Goal: Task Accomplishment & Management: Complete application form

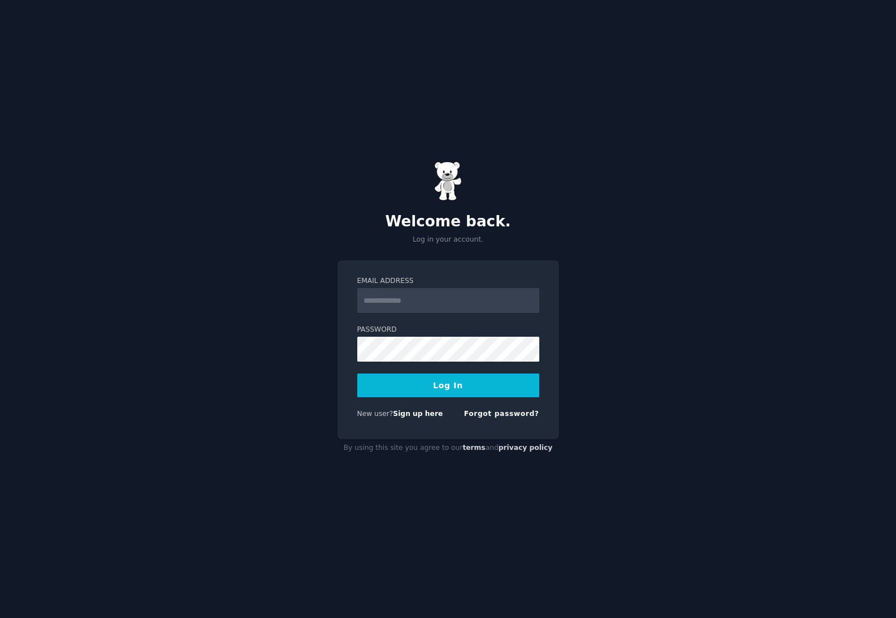
type input "**********"
click at [452, 388] on div "Logging In..." at bounding box center [448, 385] width 182 height 24
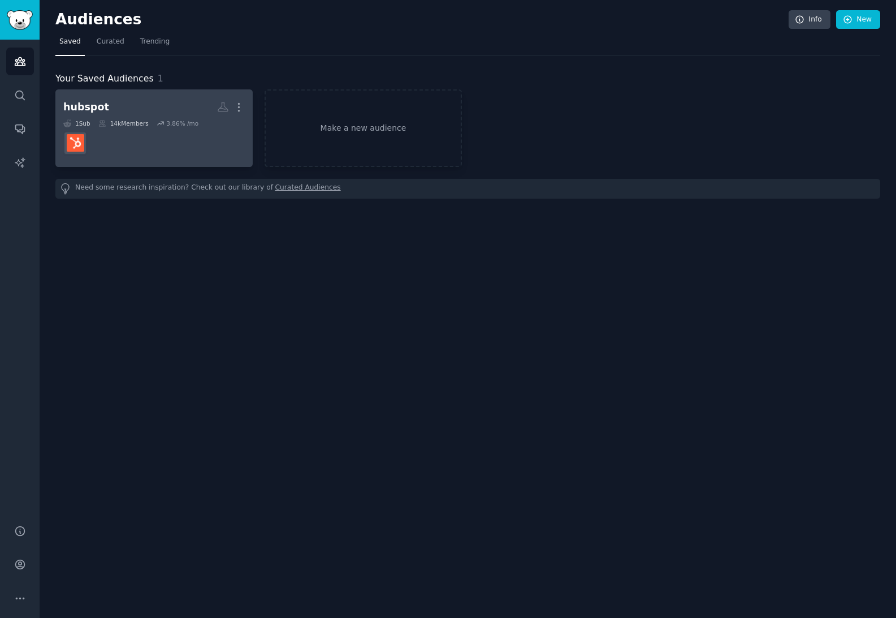
click at [139, 100] on h2 "hubspot More" at bounding box center [154, 107] width 182 height 20
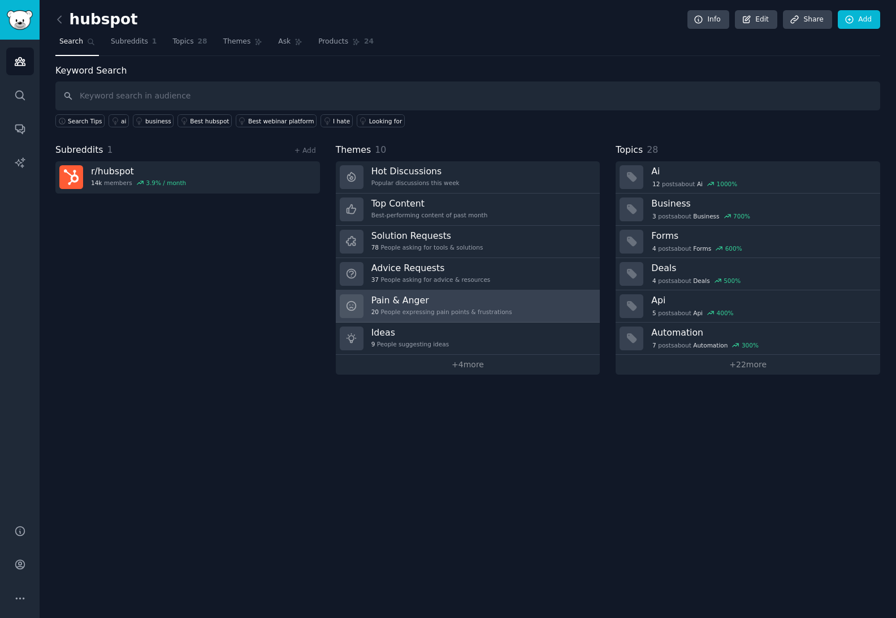
click at [429, 304] on h3 "Pain & Anger" at bounding box center [442, 300] width 141 height 12
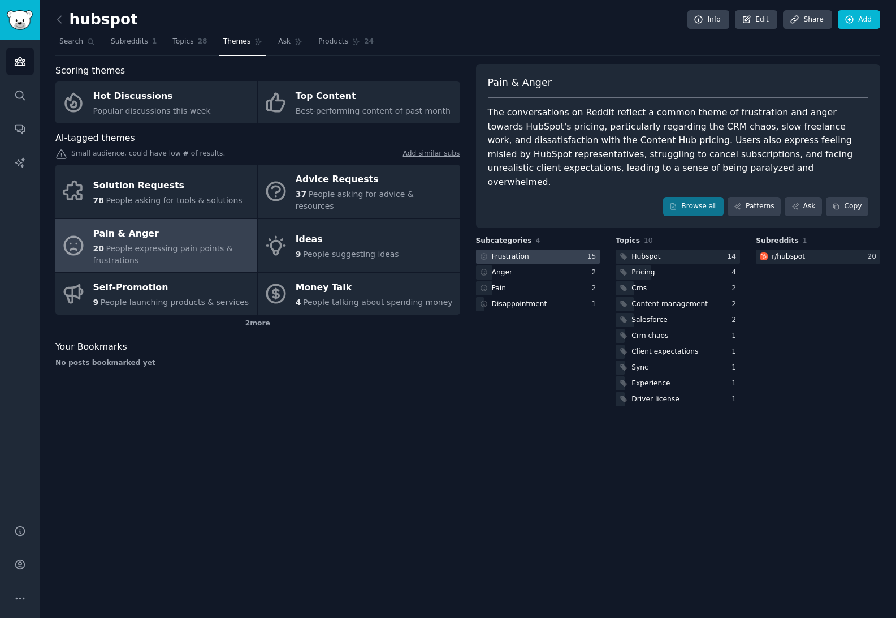
click at [501, 252] on div "Frustration" at bounding box center [510, 257] width 37 height 10
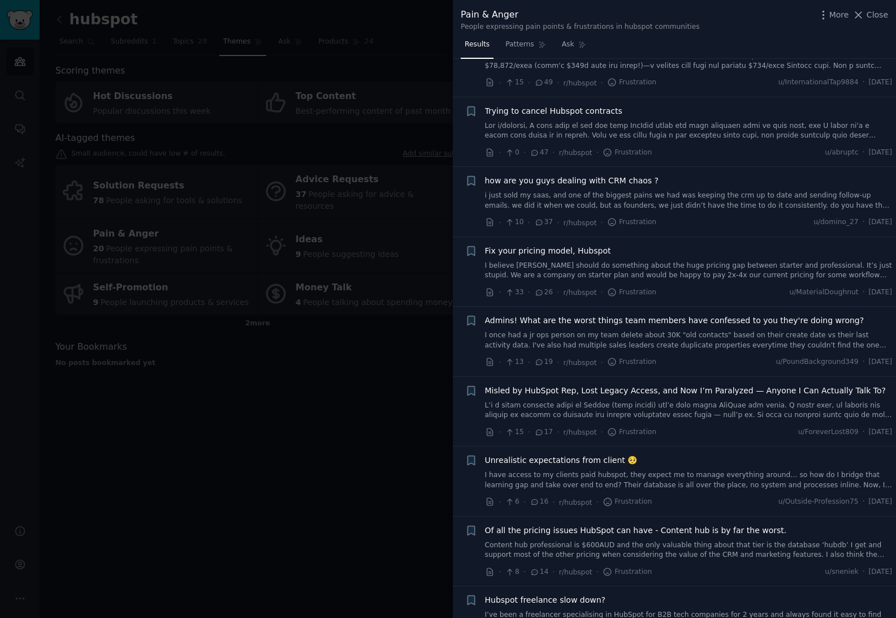
scroll to position [506, 0]
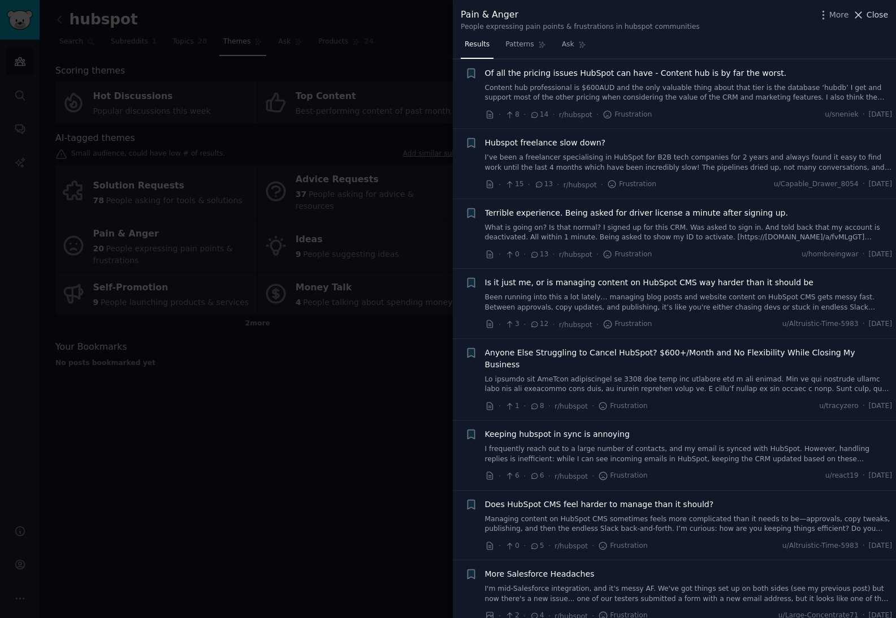
click at [878, 11] on span "Close" at bounding box center [877, 15] width 21 height 12
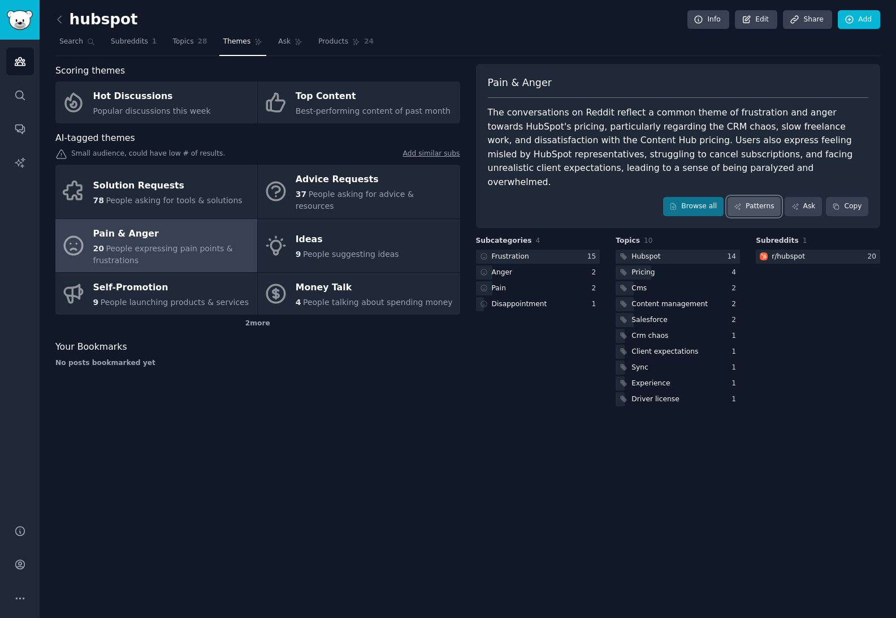
click at [753, 197] on link "Patterns" at bounding box center [754, 206] width 53 height 19
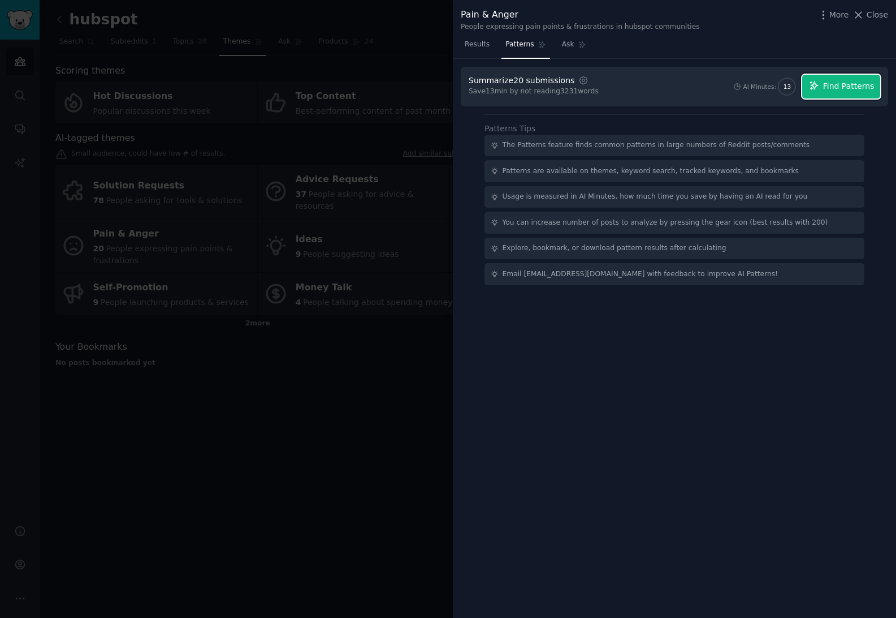
click at [808, 88] on button "Find Patterns" at bounding box center [841, 87] width 78 height 24
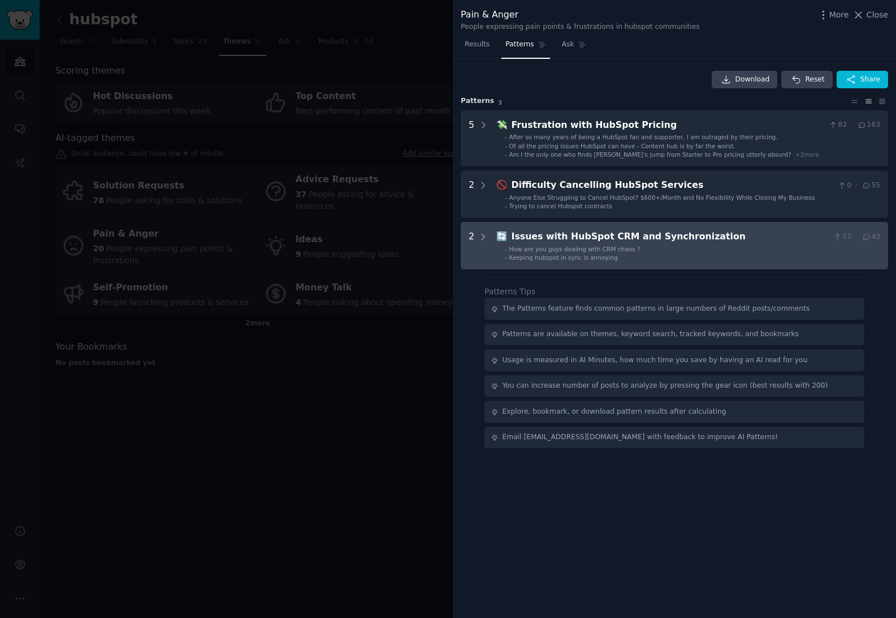
click at [620, 242] on div "Issues with HubSpot CRM and Synchronization" at bounding box center [670, 237] width 317 height 14
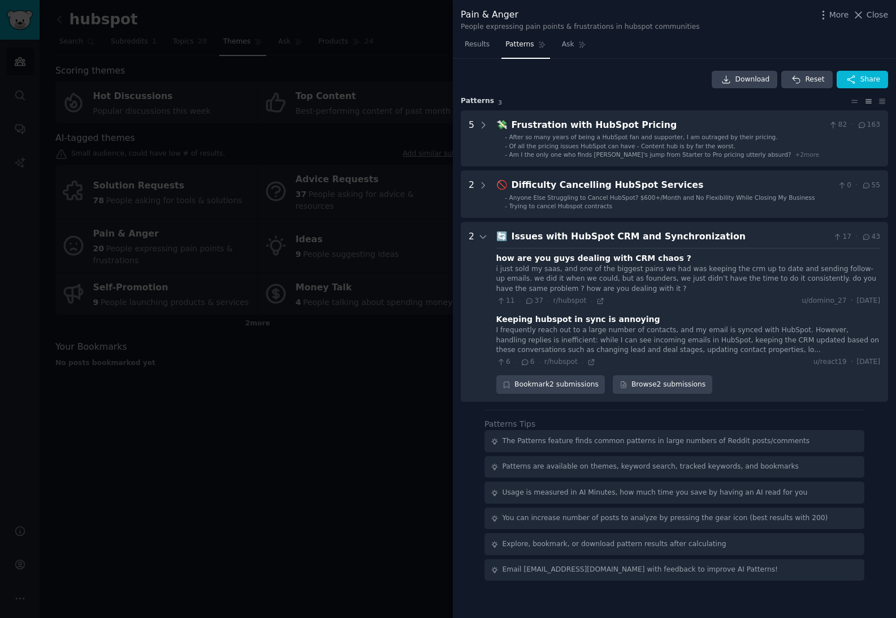
click at [640, 255] on div "how are you guys dealing with CRM chaos ?" at bounding box center [594, 258] width 195 height 12
click at [345, 374] on div at bounding box center [448, 309] width 896 height 618
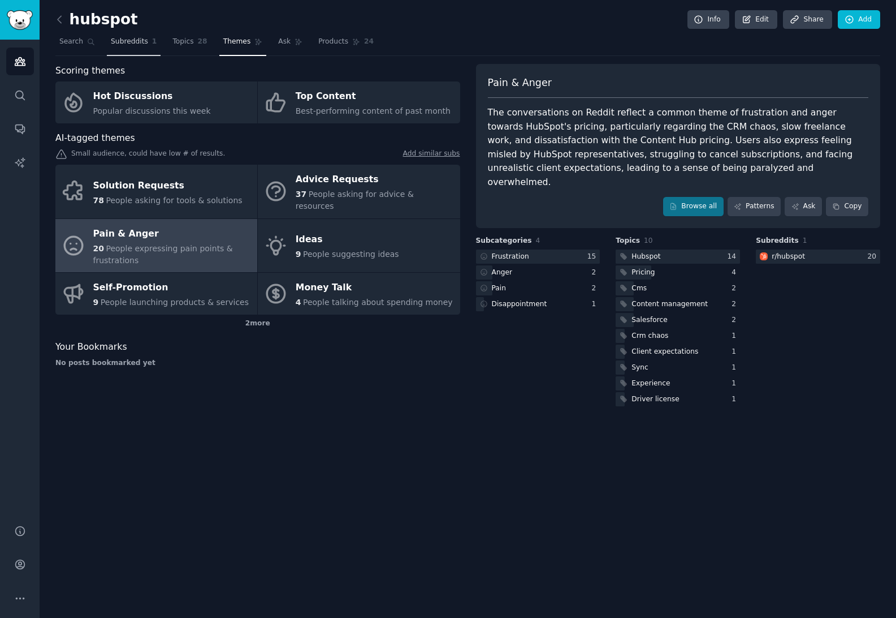
click at [123, 38] on span "Subreddits" at bounding box center [129, 42] width 37 height 10
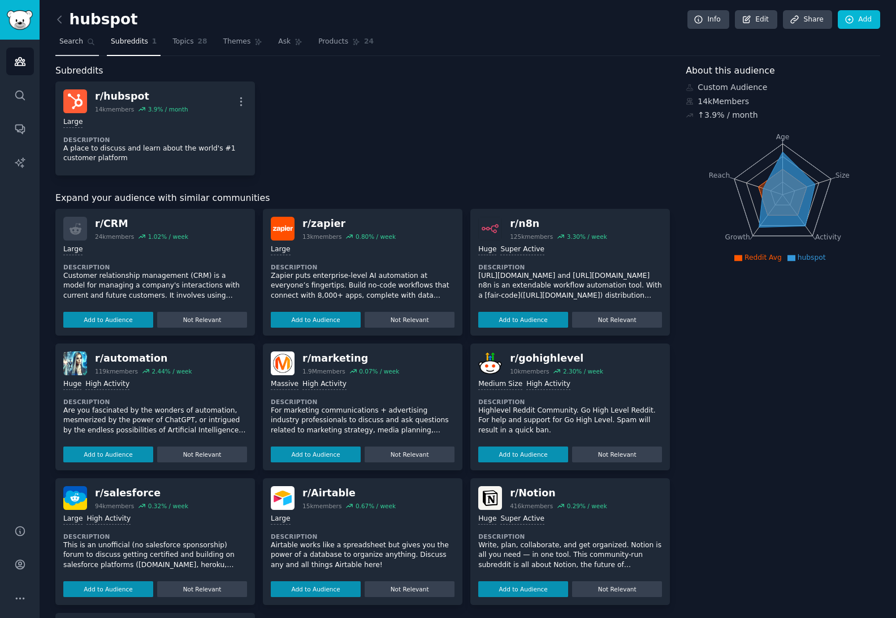
click at [83, 42] on link "Search" at bounding box center [77, 44] width 44 height 23
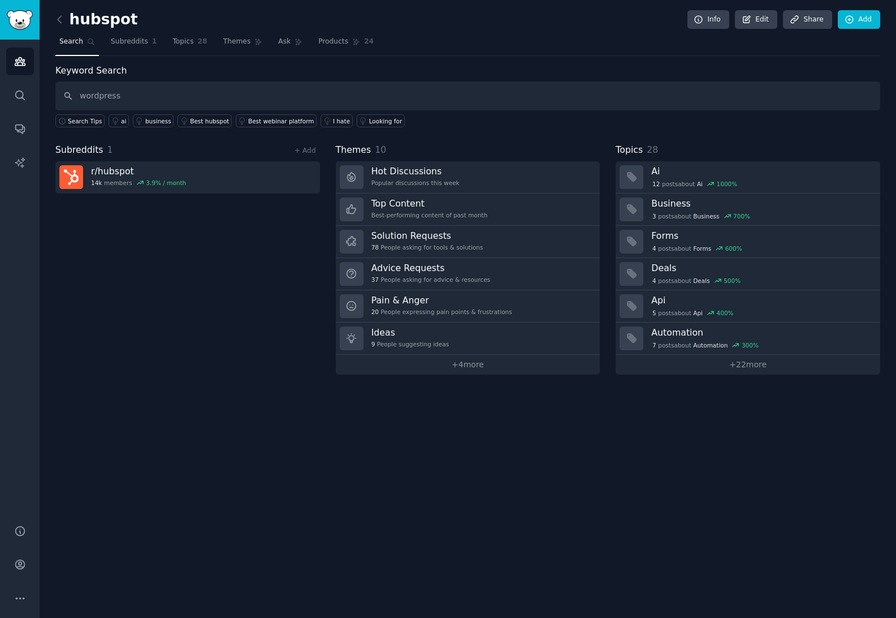
type input "wordpress"
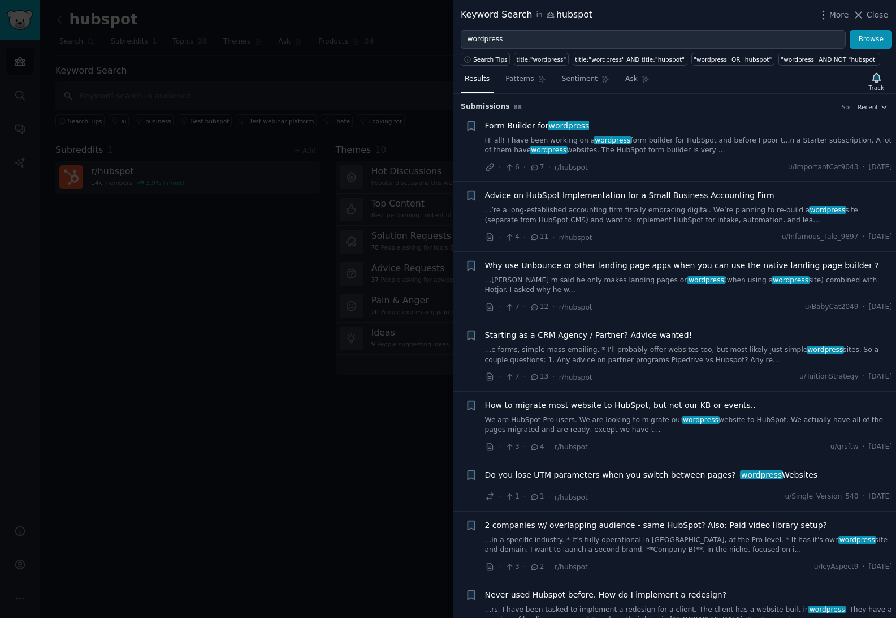
click at [159, 248] on div at bounding box center [448, 309] width 896 height 618
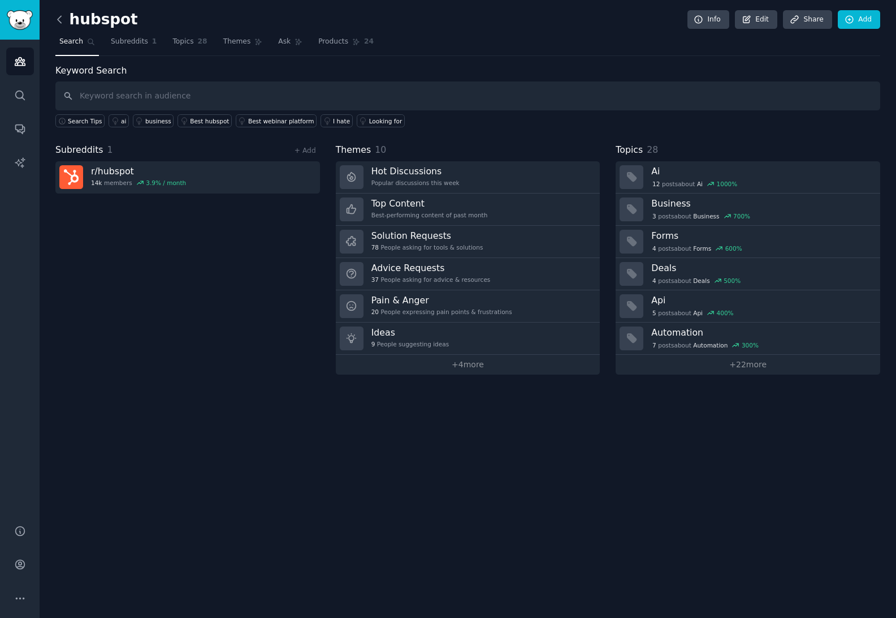
click at [62, 20] on icon at bounding box center [60, 20] width 12 height 12
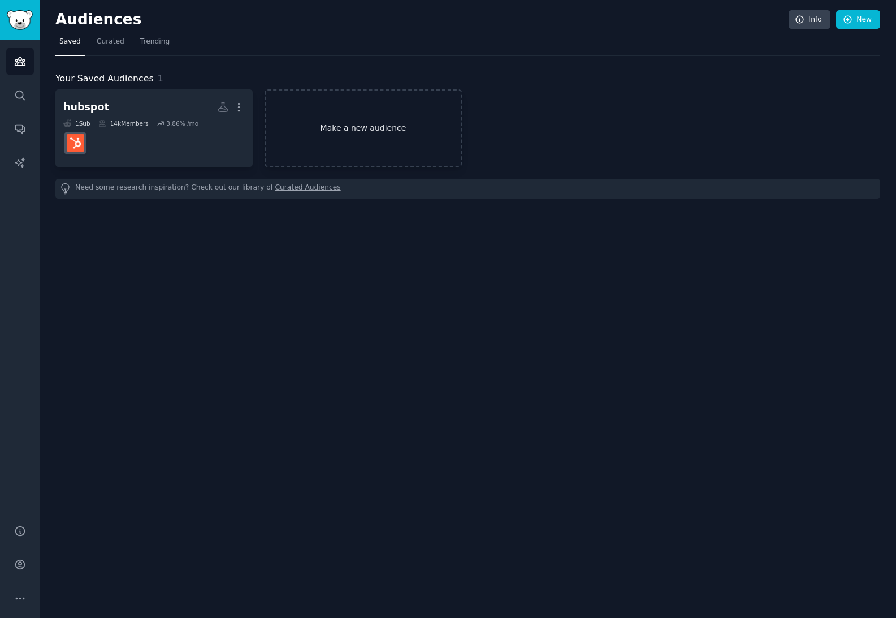
click at [352, 122] on link "Make a new audience" at bounding box center [363, 127] width 197 height 77
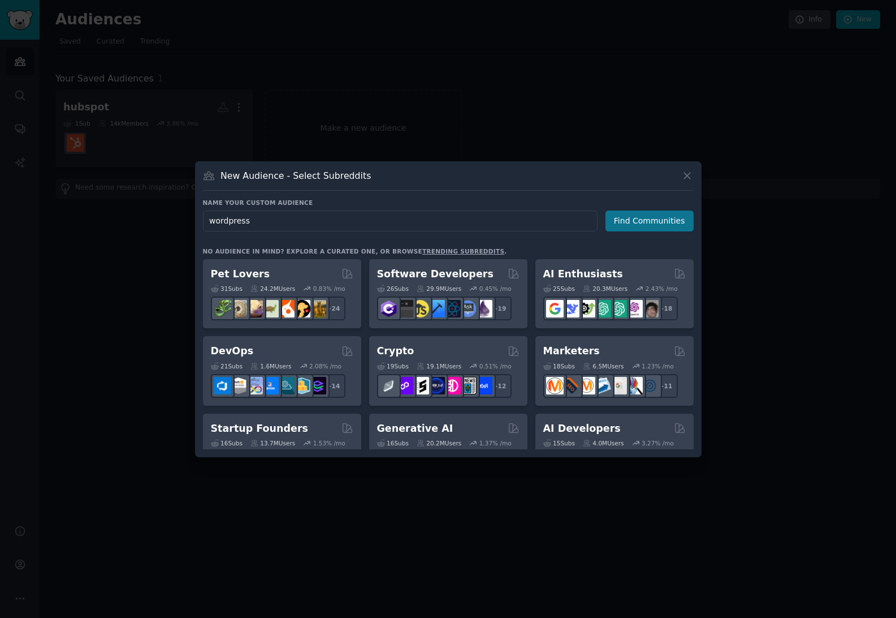
type input "wordpress"
click at [667, 217] on button "Find Communities" at bounding box center [650, 220] width 88 height 21
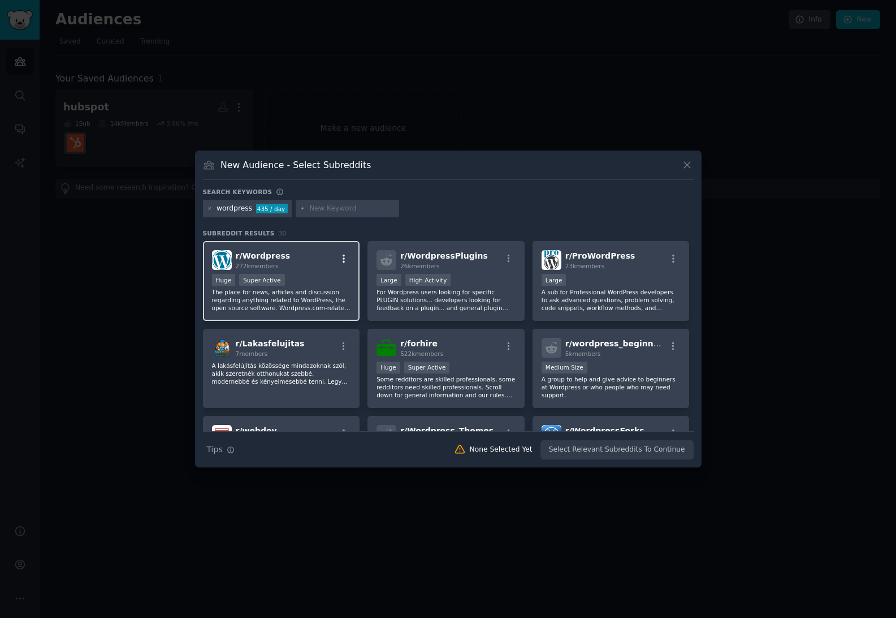
click at [343, 259] on icon "button" at bounding box center [344, 258] width 10 height 10
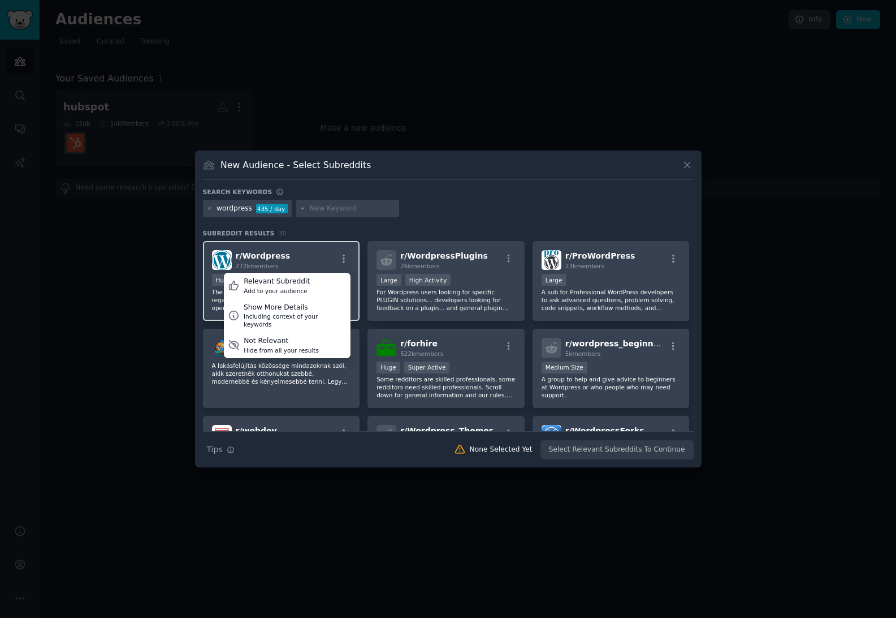
click at [264, 251] on span "r/ Wordpress" at bounding box center [263, 255] width 55 height 9
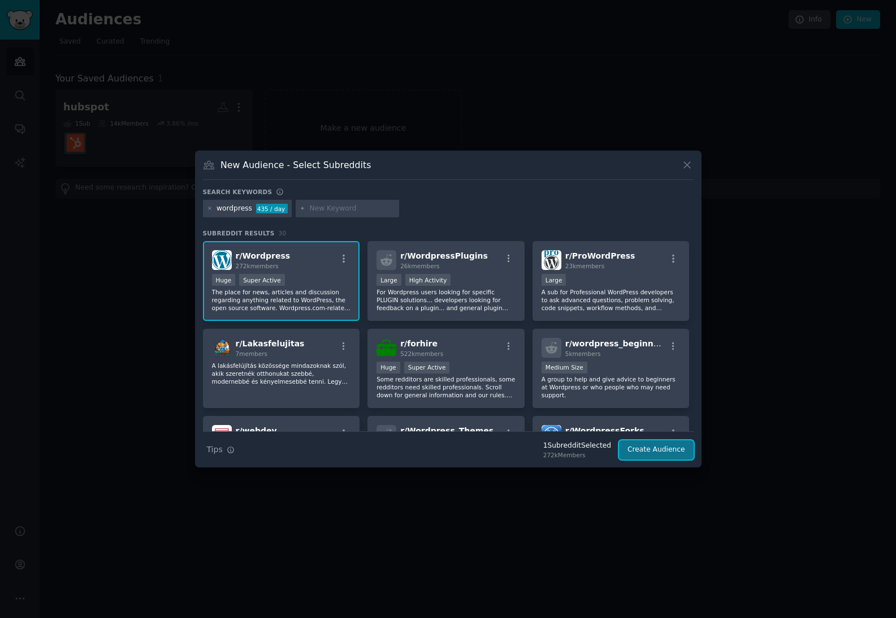
click at [674, 451] on button "Create Audience" at bounding box center [656, 449] width 75 height 19
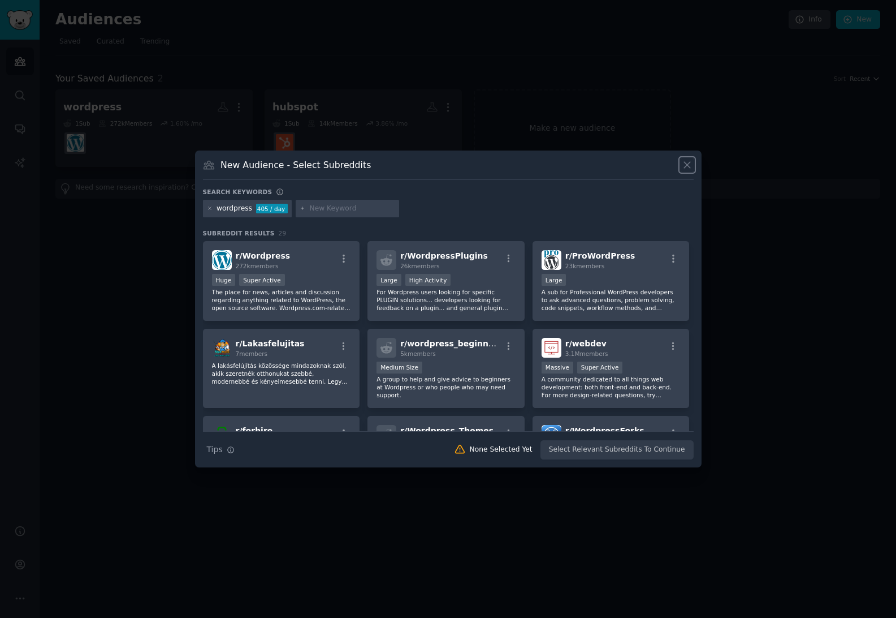
drag, startPoint x: 686, startPoint y: 165, endPoint x: 477, endPoint y: 36, distance: 245.8
click at [685, 165] on icon at bounding box center [687, 165] width 12 height 12
